Goal: Use online tool/utility: Utilize a website feature to perform a specific function

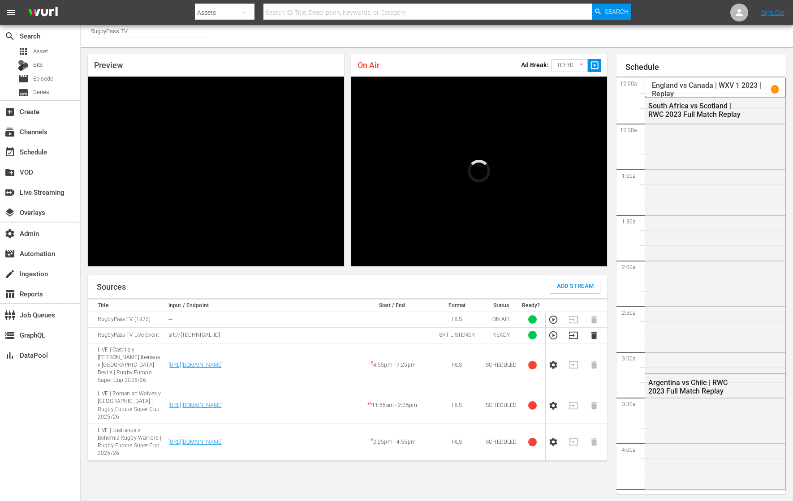
scroll to position [1360, 0]
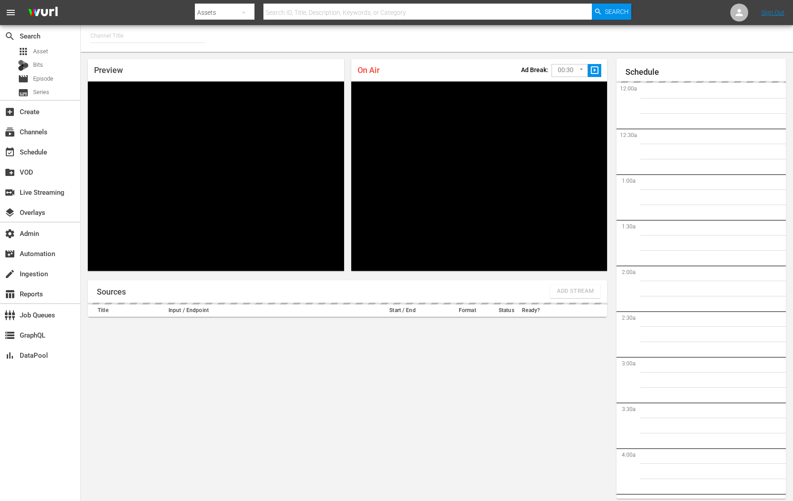
type input "RugbyPass TV (1872)"
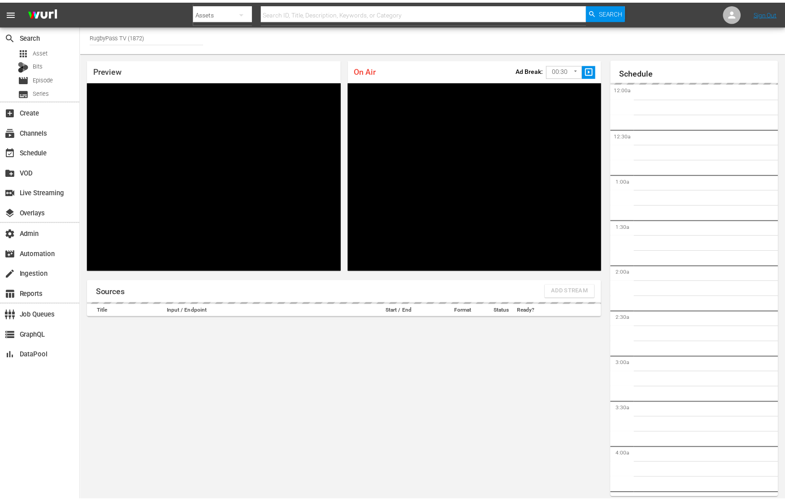
scroll to position [5, 0]
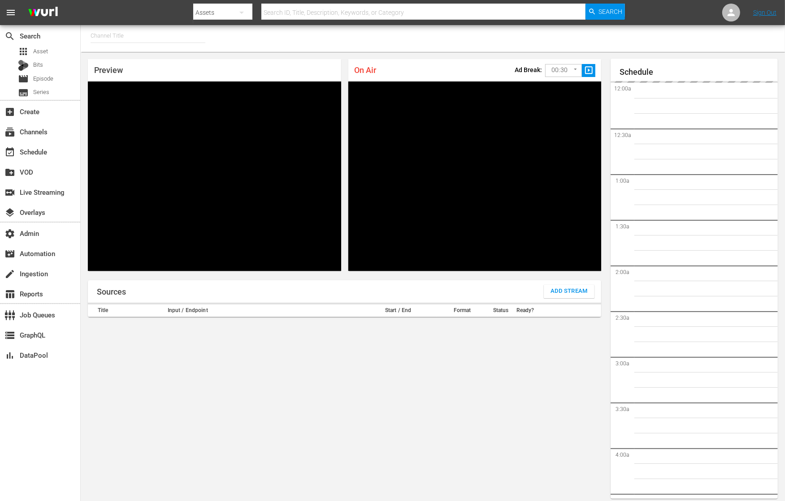
type input "RugbyPass TV (1872)"
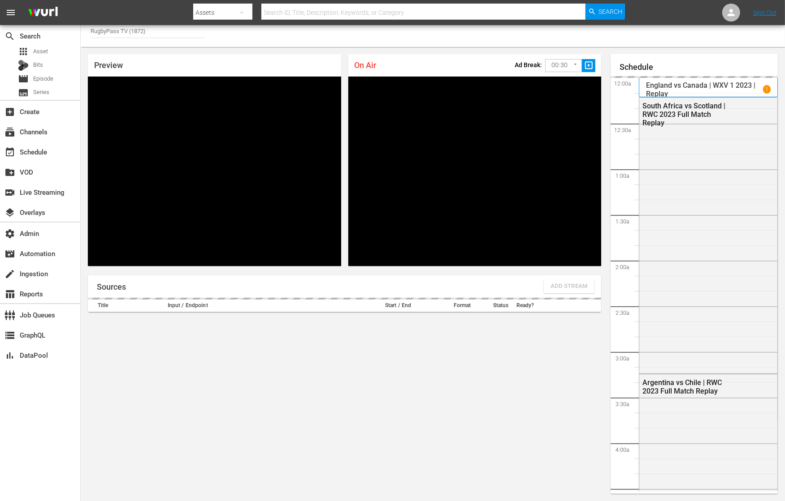
scroll to position [1490, 0]
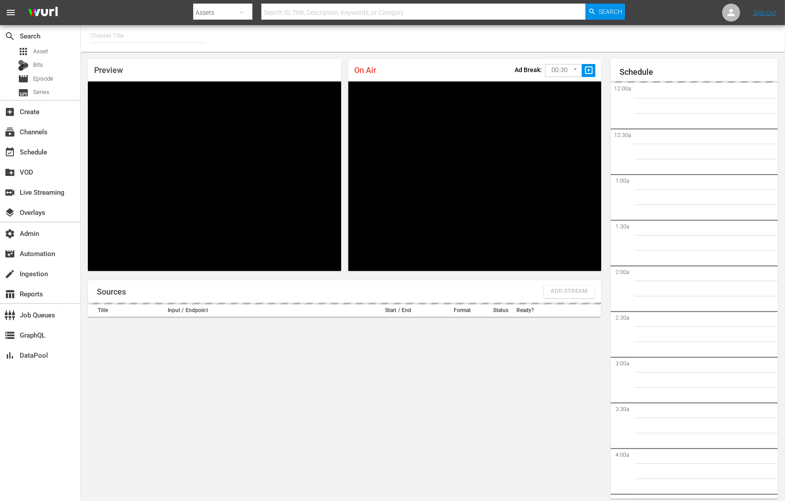
type input "RugbyPass TV (1872)"
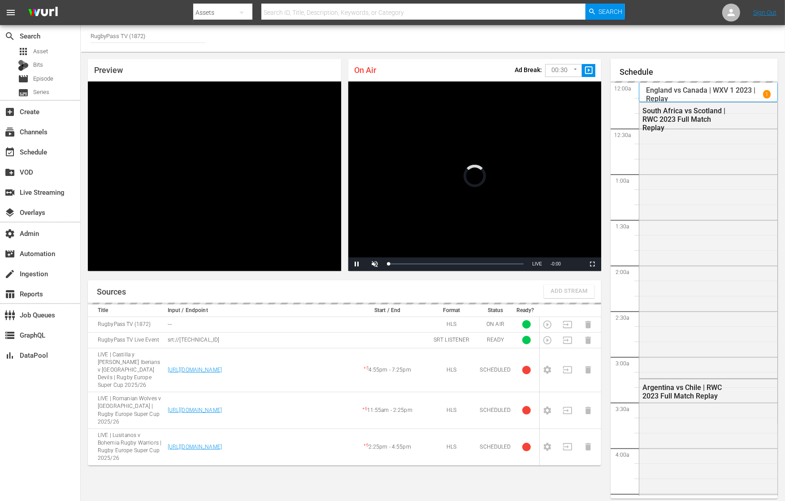
scroll to position [5, 0]
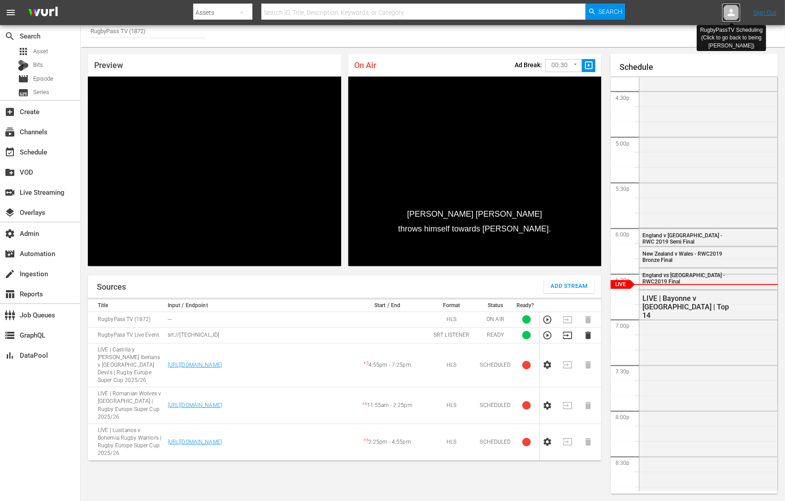
click at [735, 14] on icon at bounding box center [730, 12] width 11 height 11
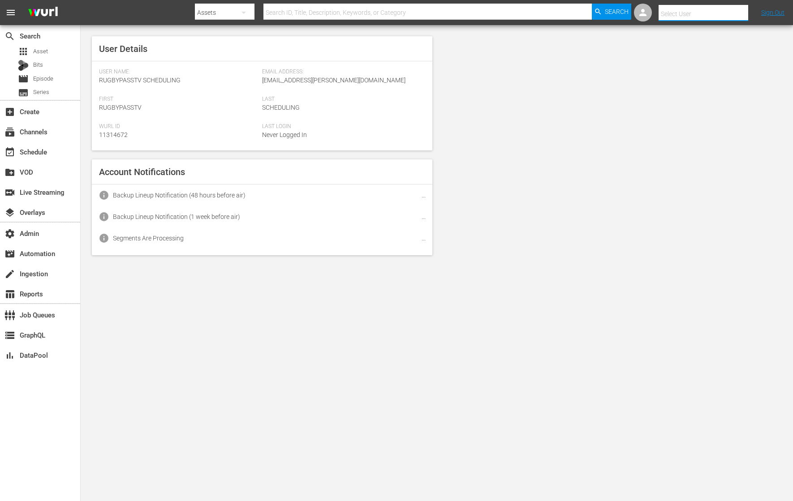
click at [735, 14] on input "text" at bounding box center [716, 14] width 115 height 22
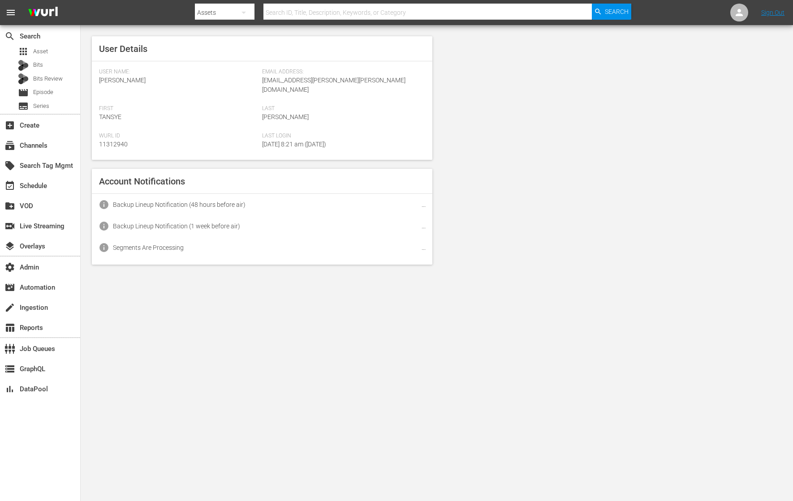
click at [641, 10] on nav "menu Search By Assets Search ID, Title, Description, Keywords, or Category Sear…" at bounding box center [396, 12] width 793 height 25
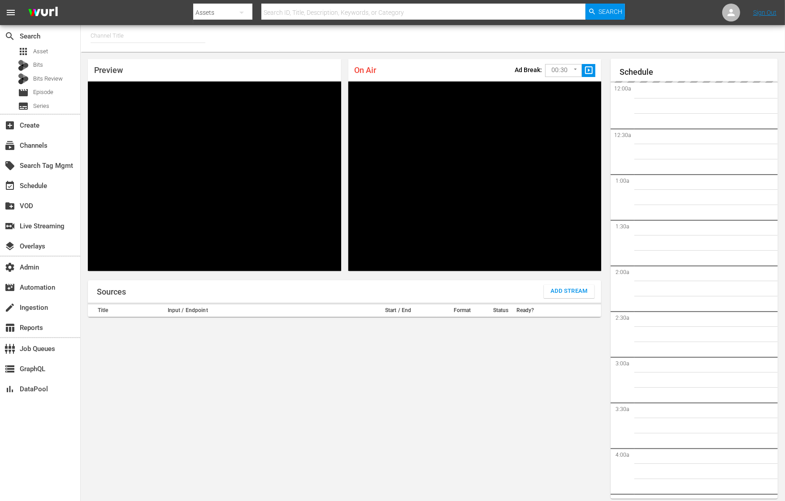
type input "RugbyPass TV (1872)"
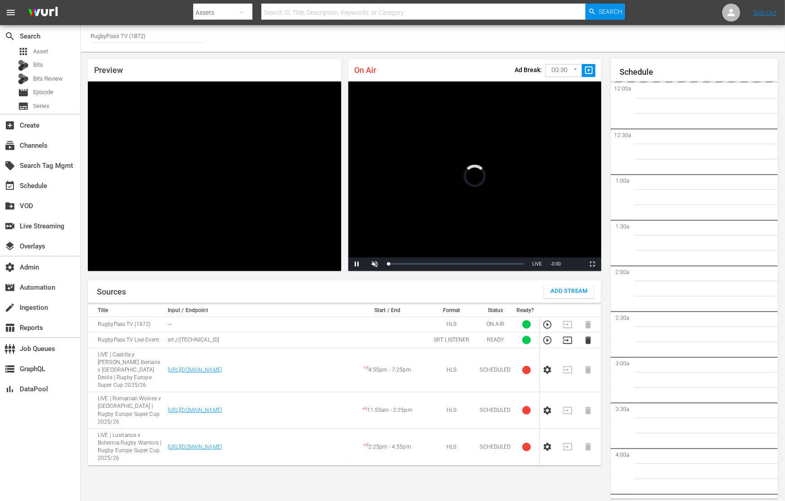
scroll to position [5, 0]
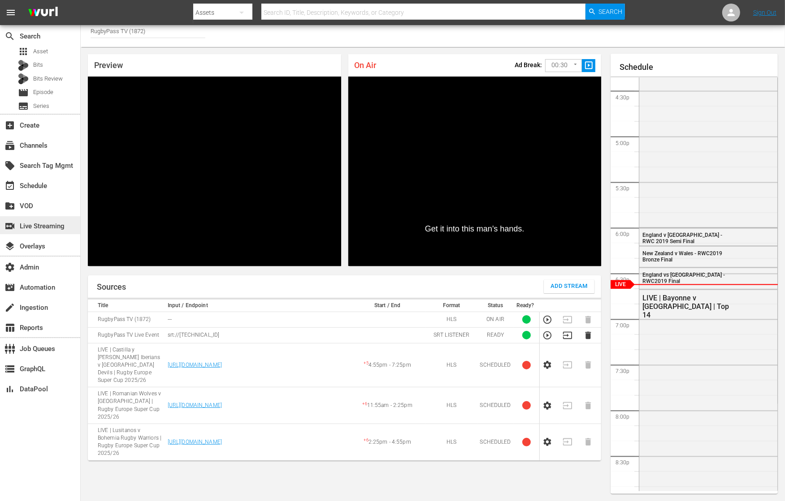
click at [60, 220] on div "switch_video Live Streaming" at bounding box center [40, 225] width 80 height 18
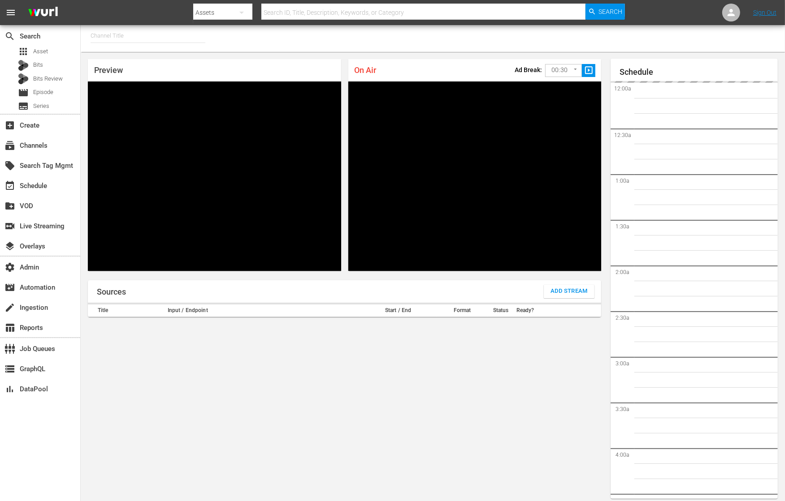
type input "RugbyPass TV (1872)"
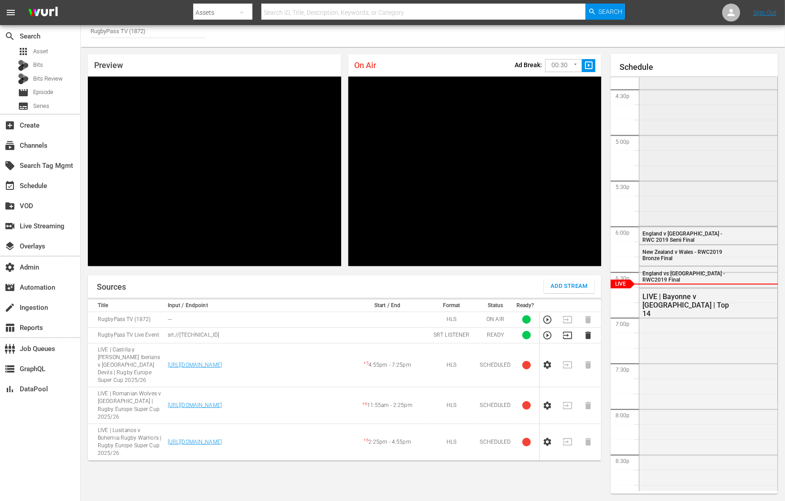
scroll to position [4, 0]
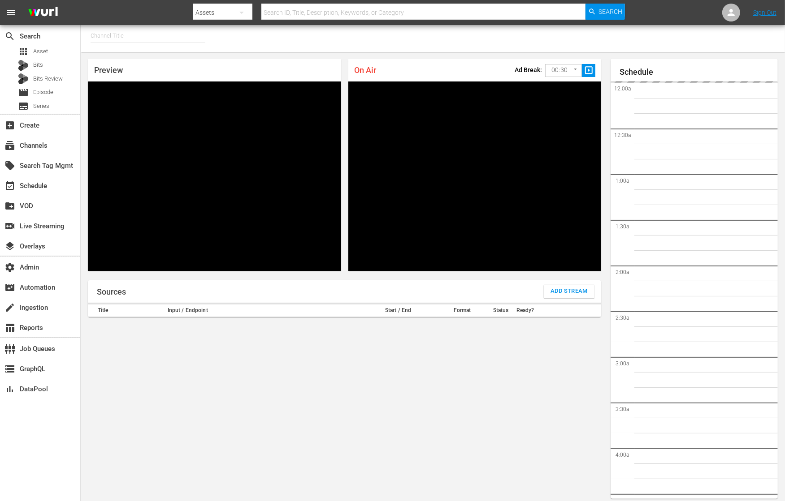
type input "RugbyPass TV (1872)"
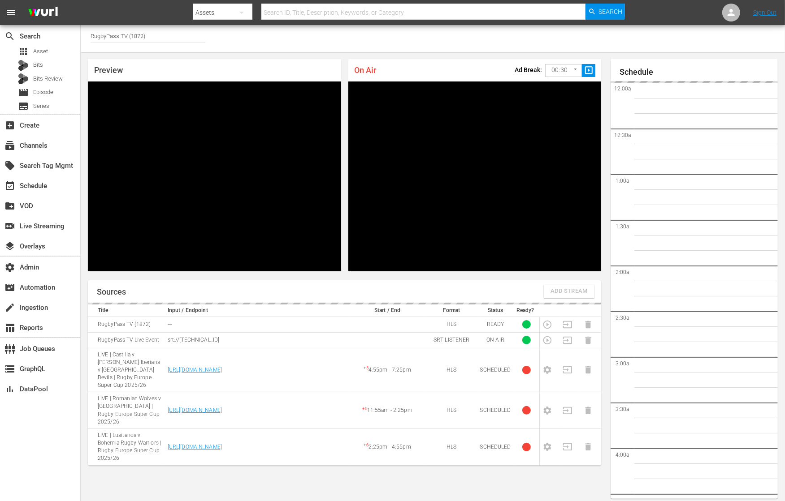
scroll to position [5, 0]
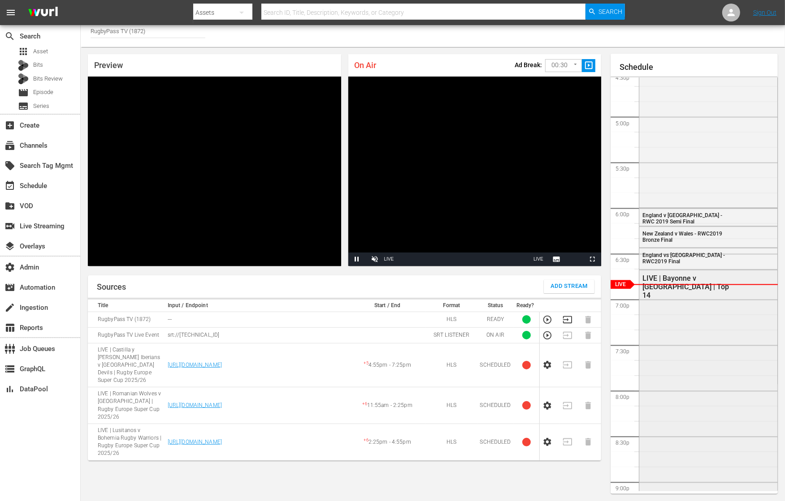
click at [700, 311] on div "LIVE | Bayonne v [GEOGRAPHIC_DATA] | Top 14" at bounding box center [708, 384] width 138 height 226
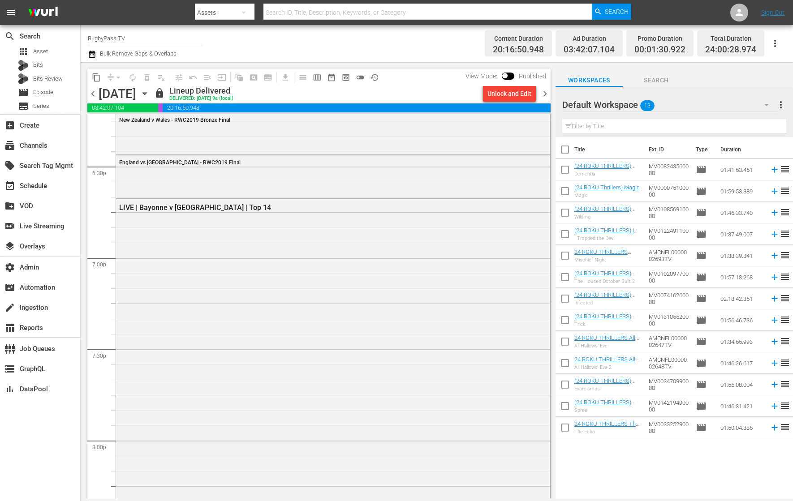
scroll to position [3333, 0]
click at [337, 241] on div "LIVE | Bayonne v [GEOGRAPHIC_DATA] | Top 14" at bounding box center [333, 423] width 434 height 455
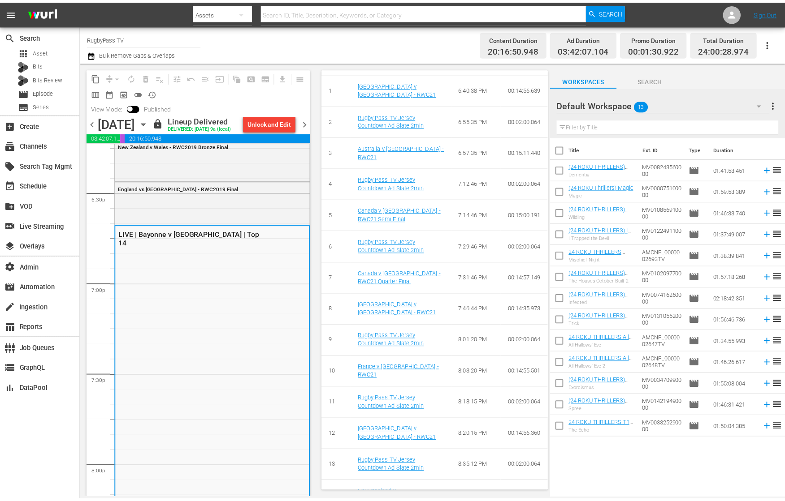
scroll to position [343, 0]
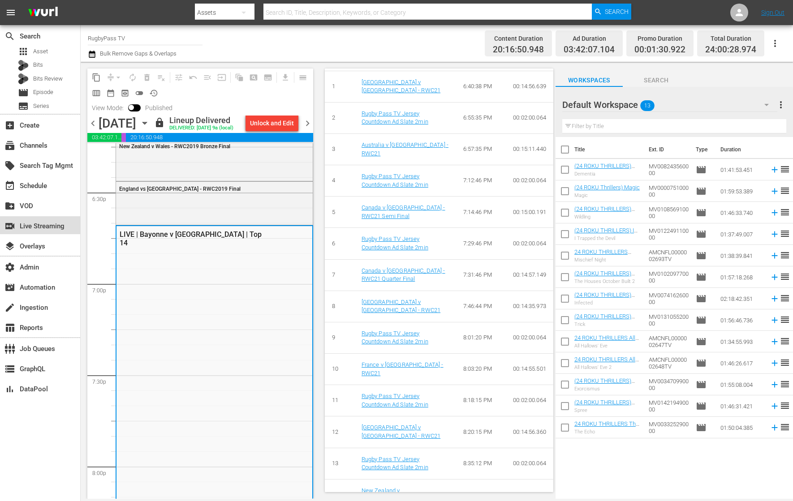
click at [50, 223] on div "switch_video Live Streaming" at bounding box center [25, 225] width 50 height 8
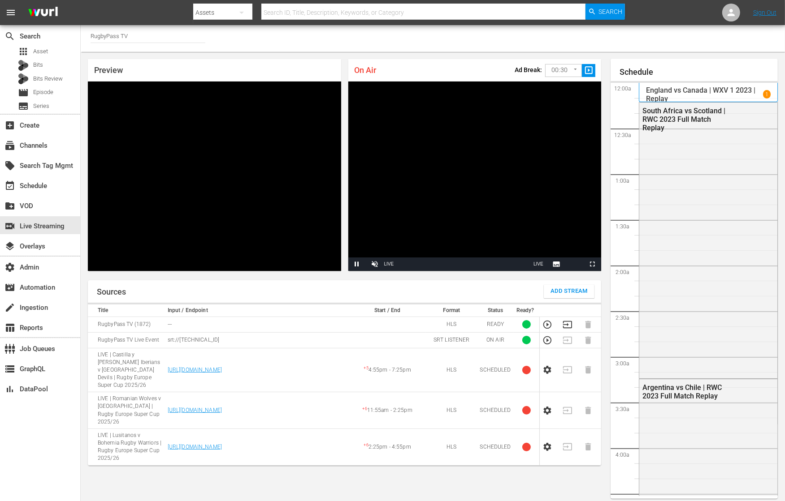
scroll to position [5, 0]
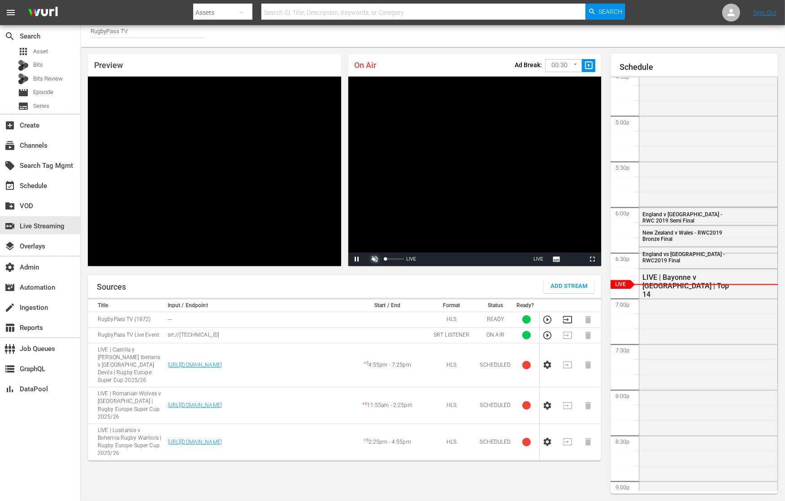
click at [375, 259] on span "Video Player" at bounding box center [375, 259] width 0 height 0
click at [398, 259] on div "Volume Level" at bounding box center [391, 259] width 13 height 1
click at [402, 259] on div "90%" at bounding box center [394, 259] width 18 height 1
click at [357, 259] on span "Video Player" at bounding box center [357, 259] width 0 height 0
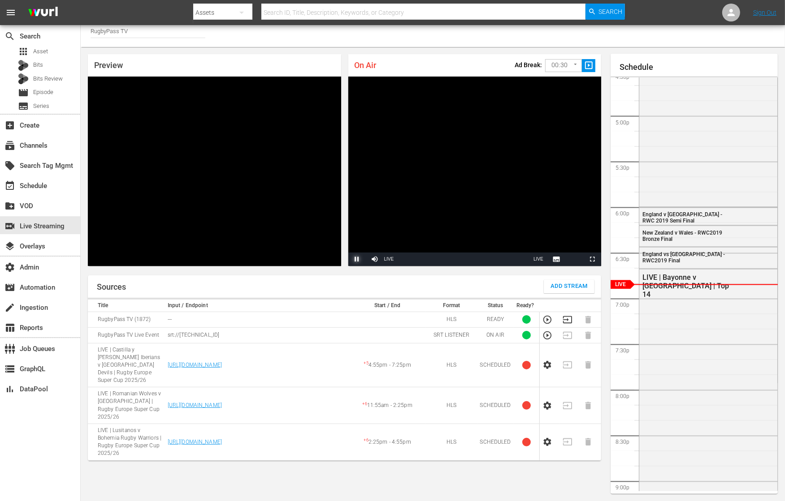
click at [357, 259] on span "Video Player" at bounding box center [357, 259] width 0 height 0
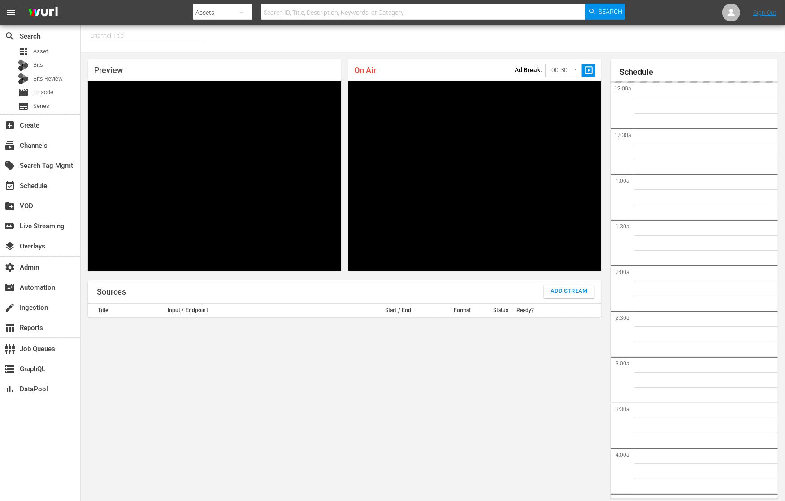
type input "RugbyPass TV (1872)"
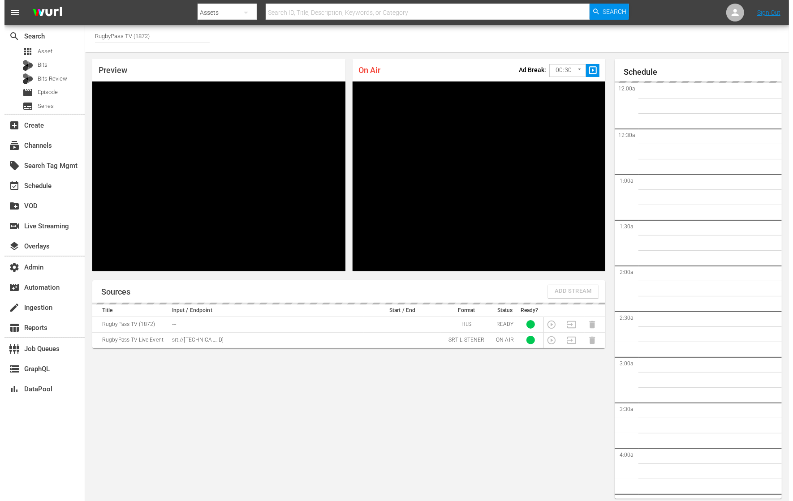
scroll to position [5, 0]
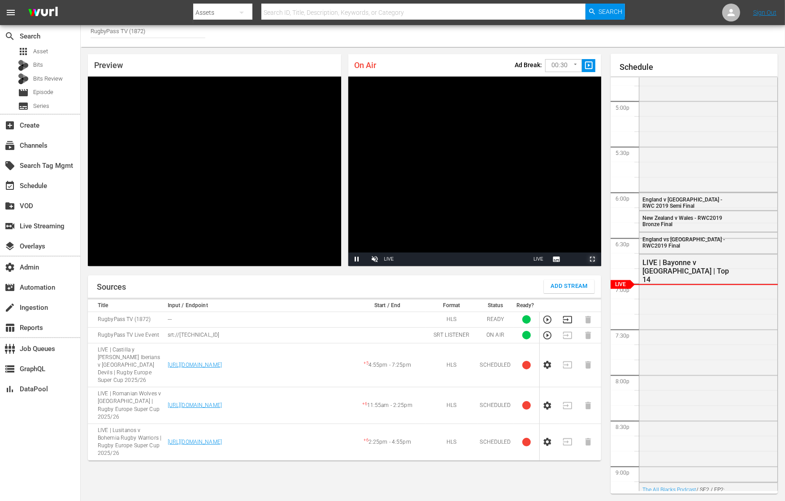
click at [592, 259] on span "Video Player" at bounding box center [592, 259] width 0 height 0
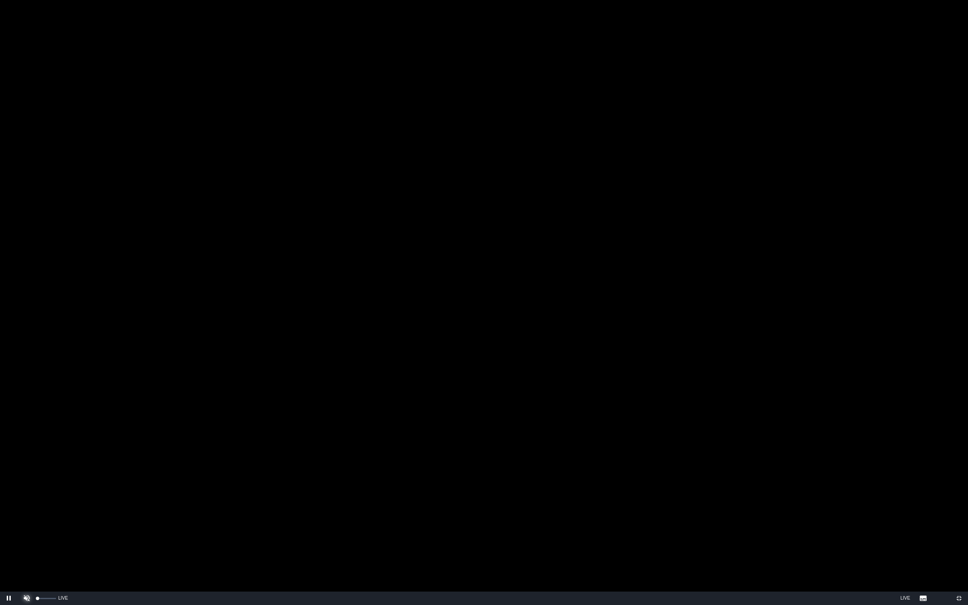
click at [27, 501] on span "Video Player" at bounding box center [27, 598] width 0 height 0
click at [48, 501] on div "Volume Level" at bounding box center [47, 598] width 18 height 1
click at [9, 501] on span "Video Player" at bounding box center [9, 598] width 0 height 0
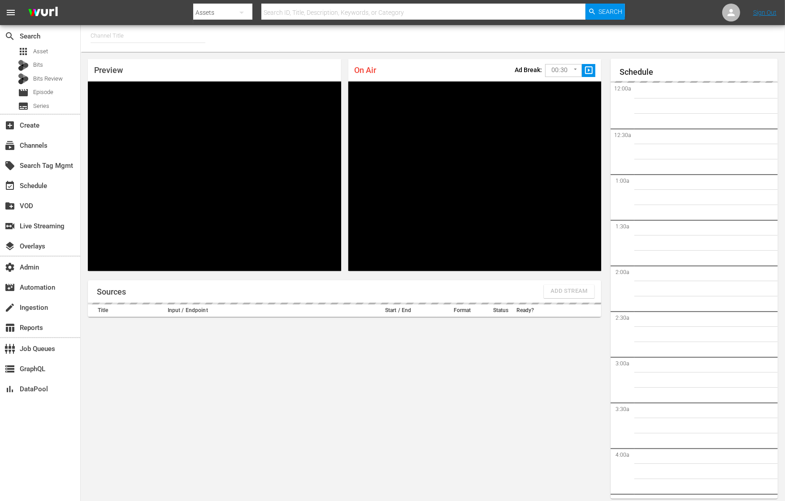
type input "RugbyPass TV (1872)"
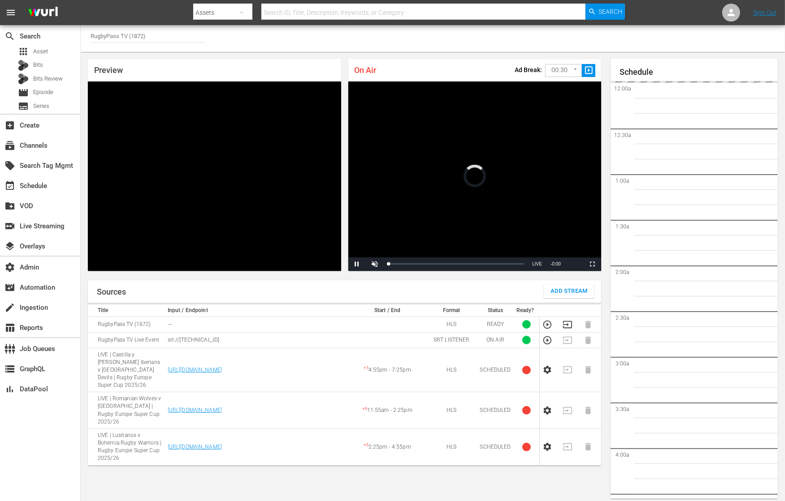
scroll to position [5, 0]
